Goal: Information Seeking & Learning: Learn about a topic

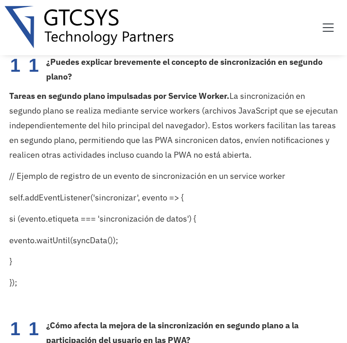
scroll to position [982, 0]
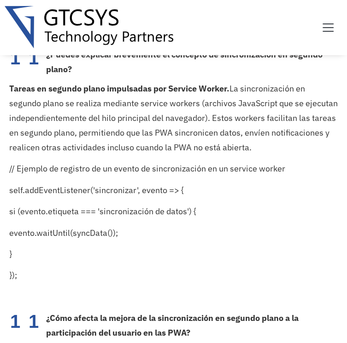
drag, startPoint x: 238, startPoint y: 155, endPoint x: 203, endPoint y: 200, distance: 57.4
copy font "la sincronización en segundo plano optimiza la interacción del usuario. Garanti…"
drag, startPoint x: 290, startPoint y: 199, endPoint x: 287, endPoint y: 221, distance: 21.4
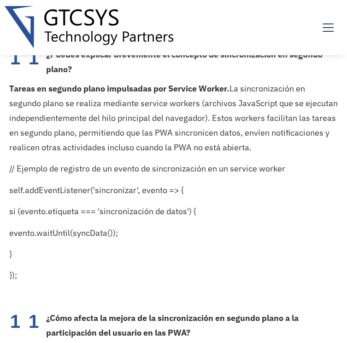
copy font "potencia la interacción, ya que los usuarios pueden cambiar de dispositivo con …"
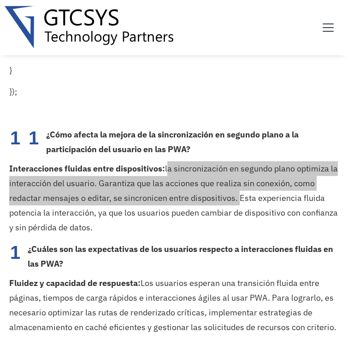
scroll to position [1166, 0]
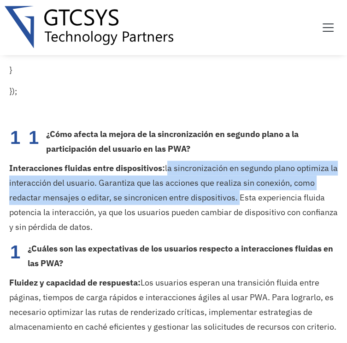
click at [263, 242] on li "¿Cuáles son las expectativas de los usuarios respecto a interacciones fluidas e…" at bounding box center [183, 256] width 310 height 29
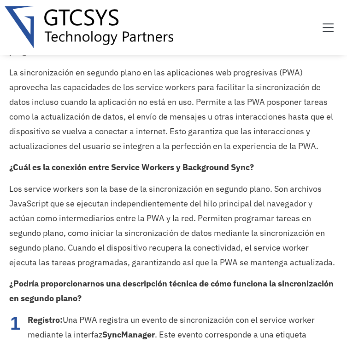
scroll to position [1642, 0]
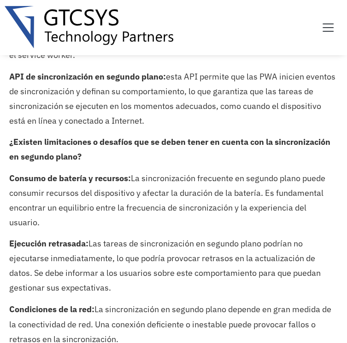
scroll to position [2279, 0]
